Goal: Task Accomplishment & Management: Manage account settings

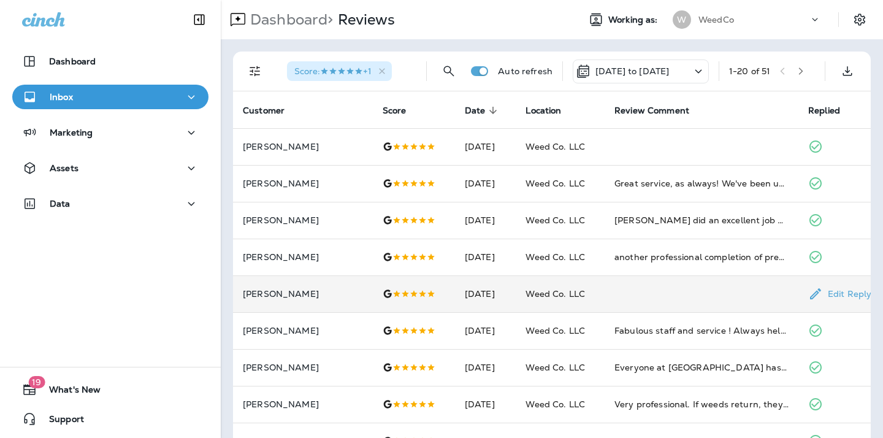
click at [260, 282] on td "[PERSON_NAME]" at bounding box center [303, 293] width 140 height 37
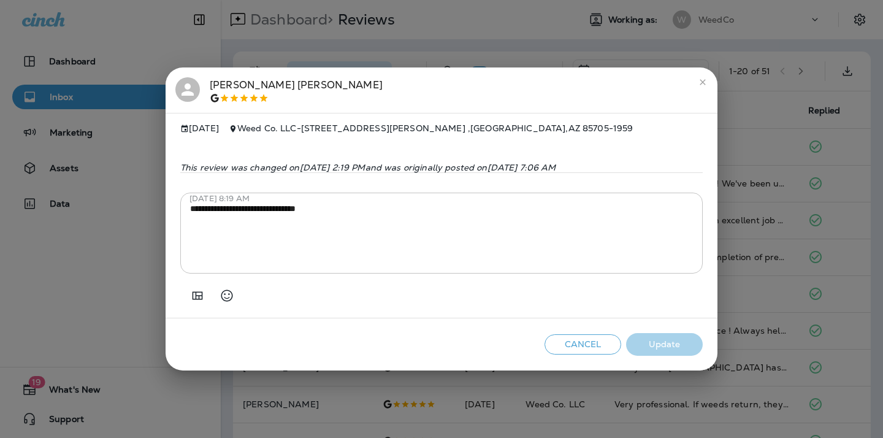
click at [602, 346] on button "Cancel" at bounding box center [583, 344] width 77 height 20
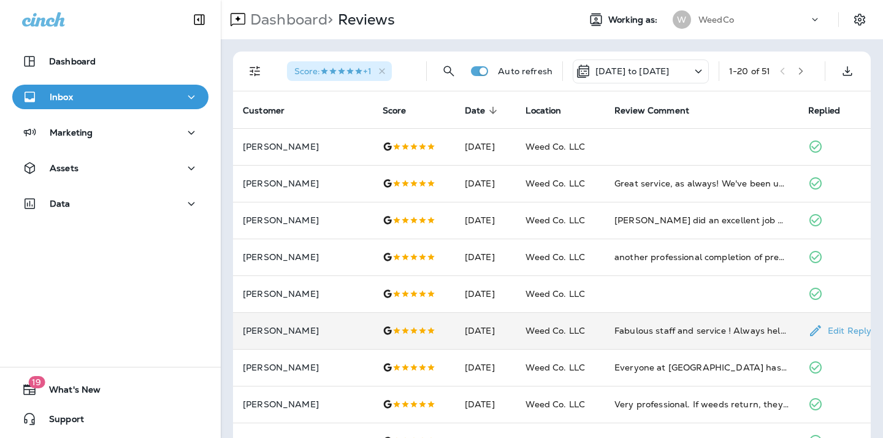
click at [263, 336] on td "[PERSON_NAME]" at bounding box center [303, 330] width 140 height 37
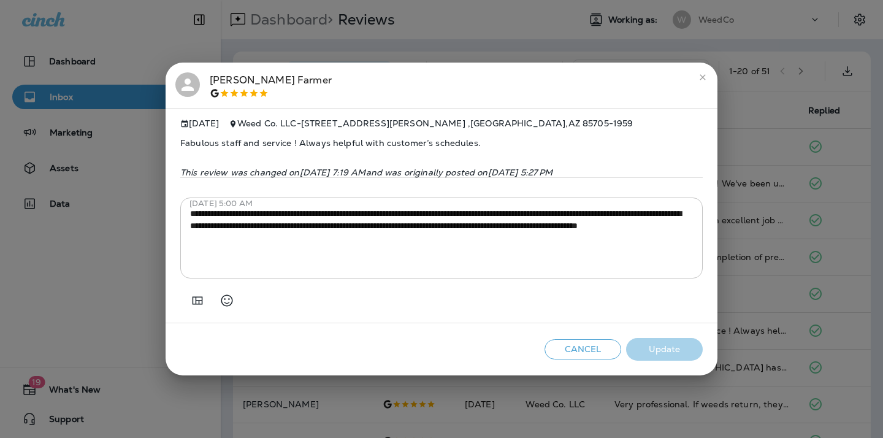
click at [703, 75] on icon "close" at bounding box center [703, 78] width 6 height 6
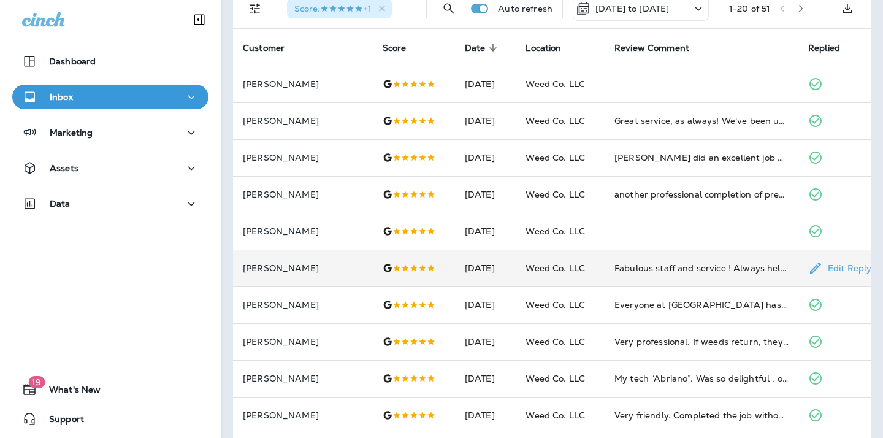
scroll to position [87, 0]
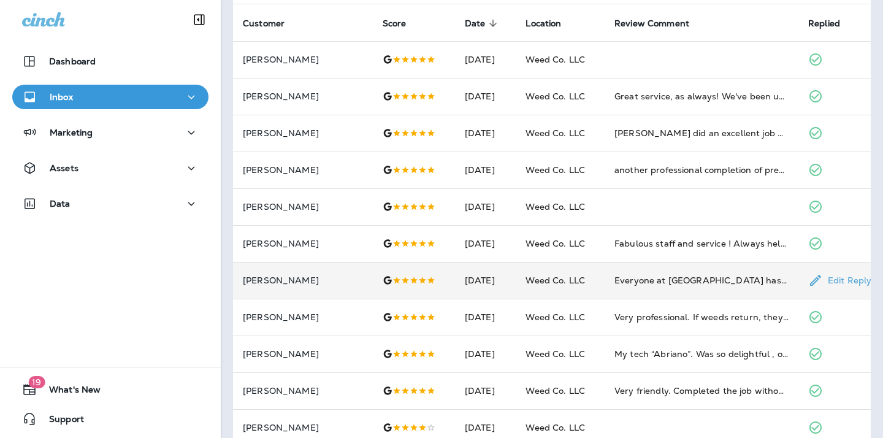
click at [284, 290] on td "[PERSON_NAME]" at bounding box center [303, 280] width 140 height 37
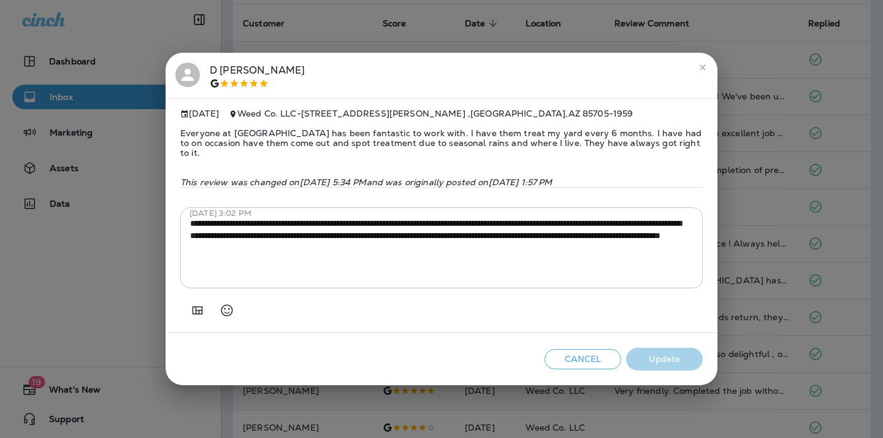
click at [702, 69] on icon "close" at bounding box center [703, 68] width 10 height 10
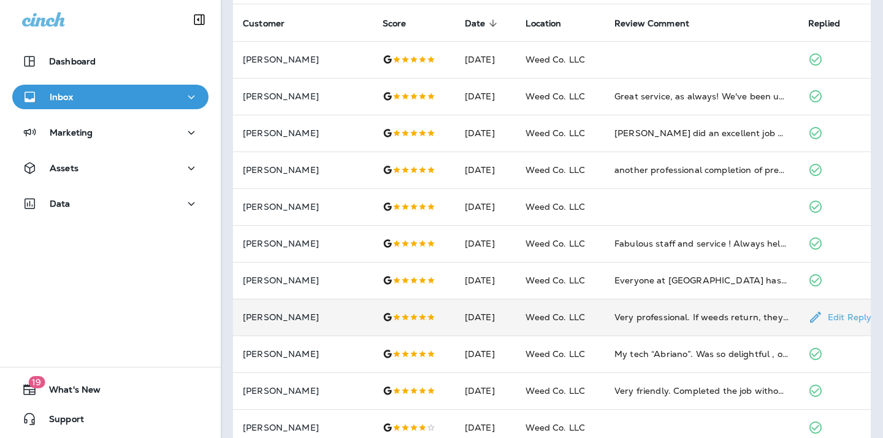
scroll to position [98, 0]
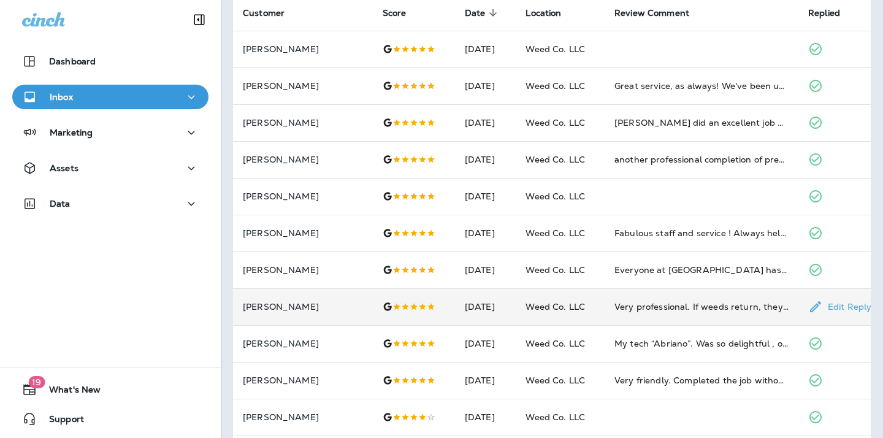
click at [283, 308] on p "[PERSON_NAME]" at bounding box center [303, 307] width 120 height 10
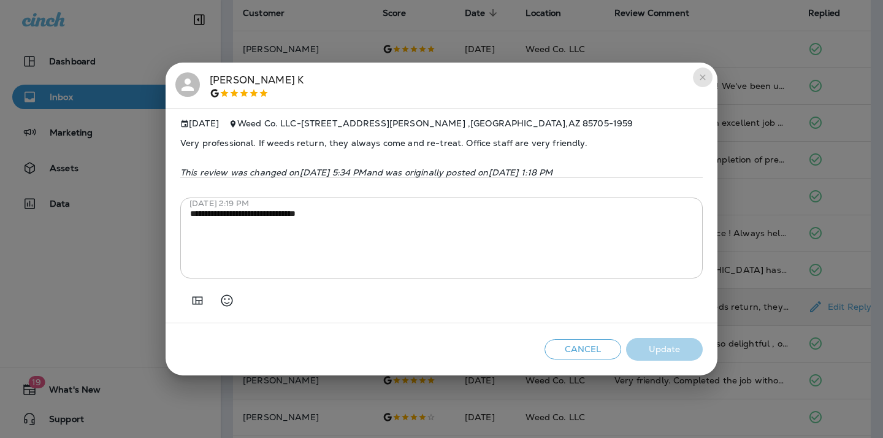
click at [703, 72] on icon "close" at bounding box center [703, 77] width 10 height 10
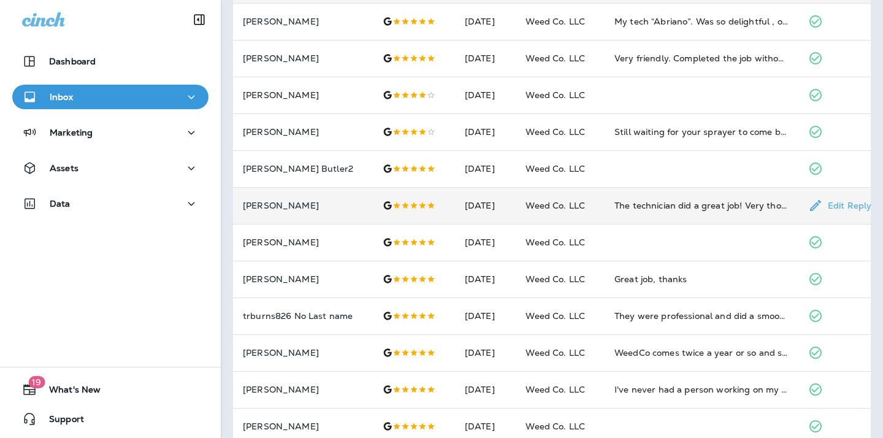
scroll to position [438, 0]
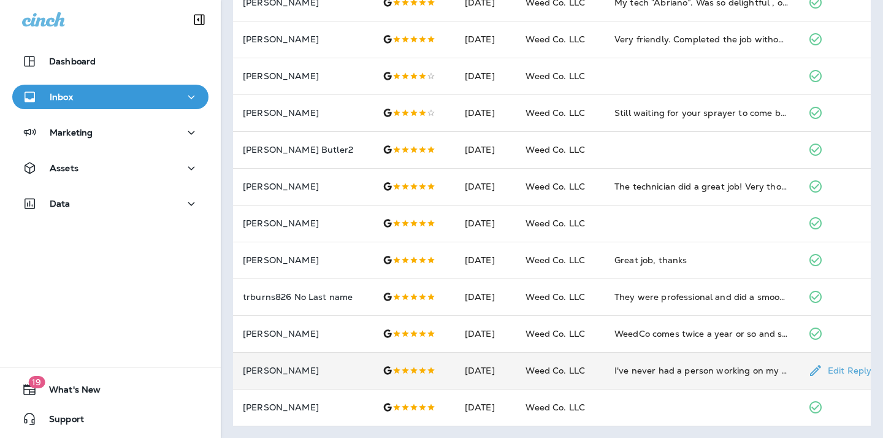
click at [284, 365] on p "[PERSON_NAME]" at bounding box center [303, 370] width 120 height 10
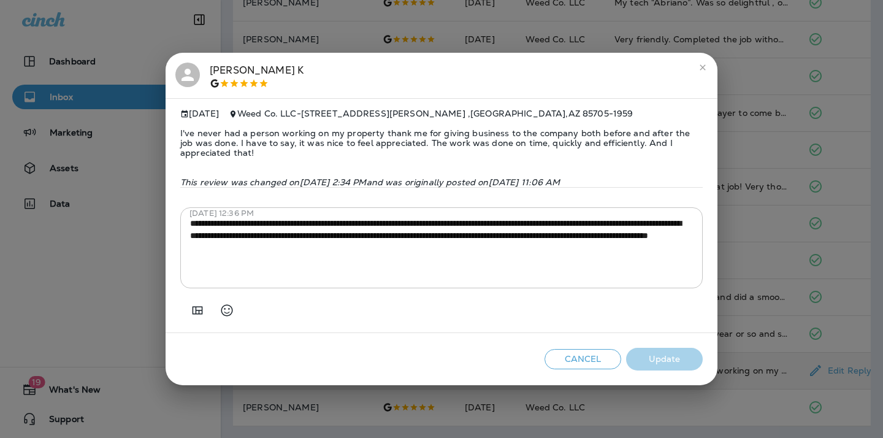
click at [700, 63] on icon "close" at bounding box center [703, 68] width 10 height 10
